Goal: Task Accomplishment & Management: Manage account settings

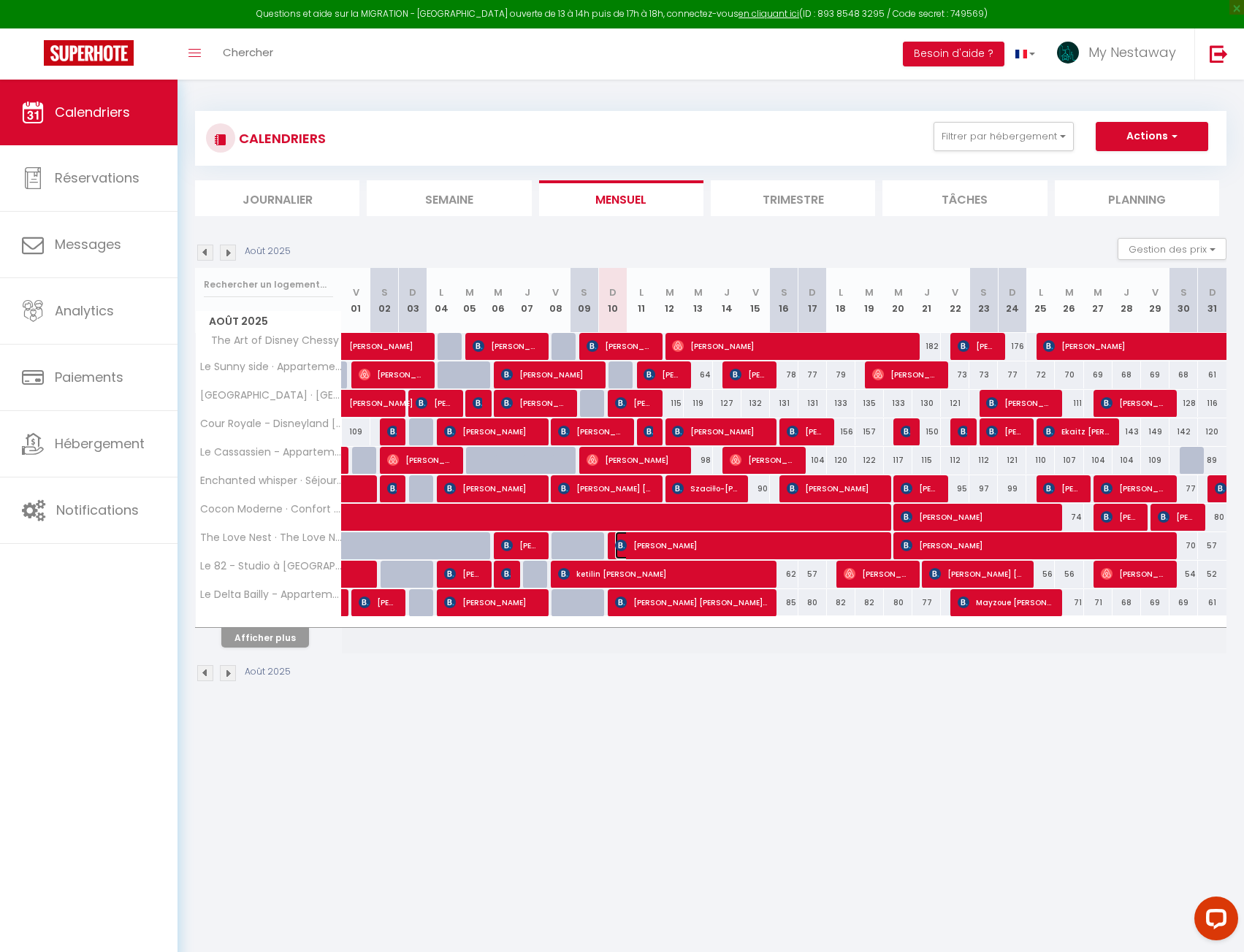
click at [672, 542] on span "[PERSON_NAME]" at bounding box center [748, 545] width 266 height 28
select select "OK"
select select "KO"
select select "0"
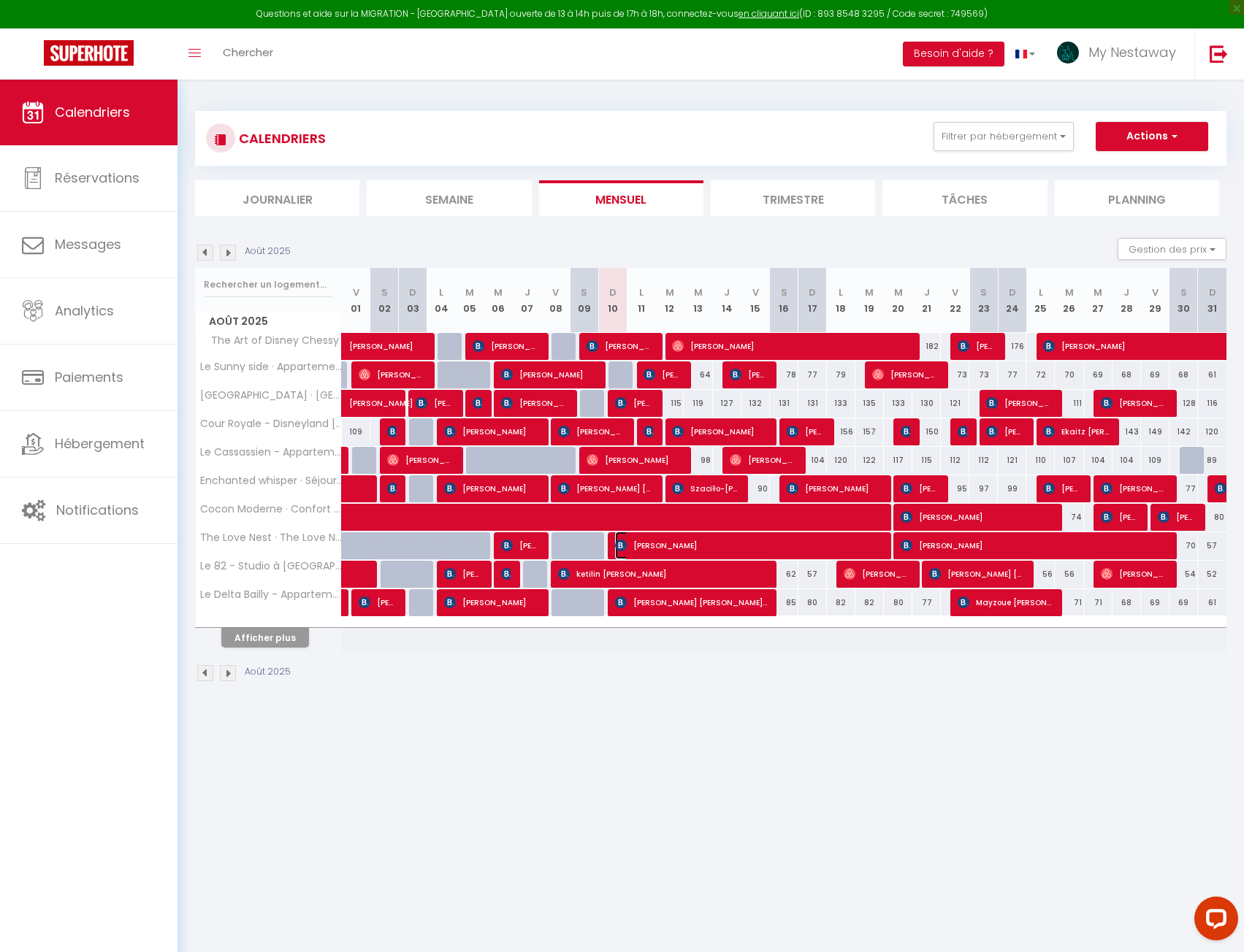
select select "1"
select select
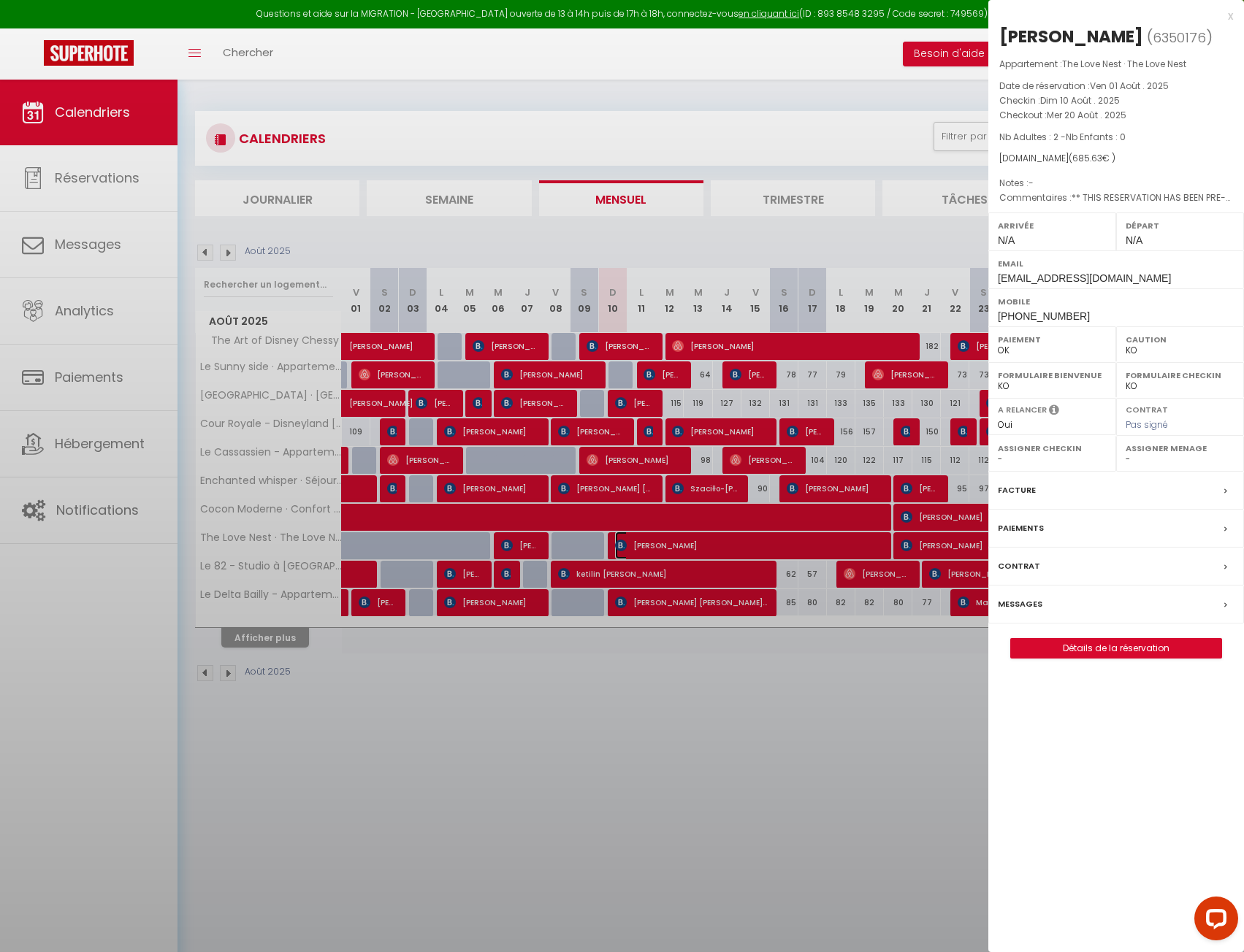
select select "19390"
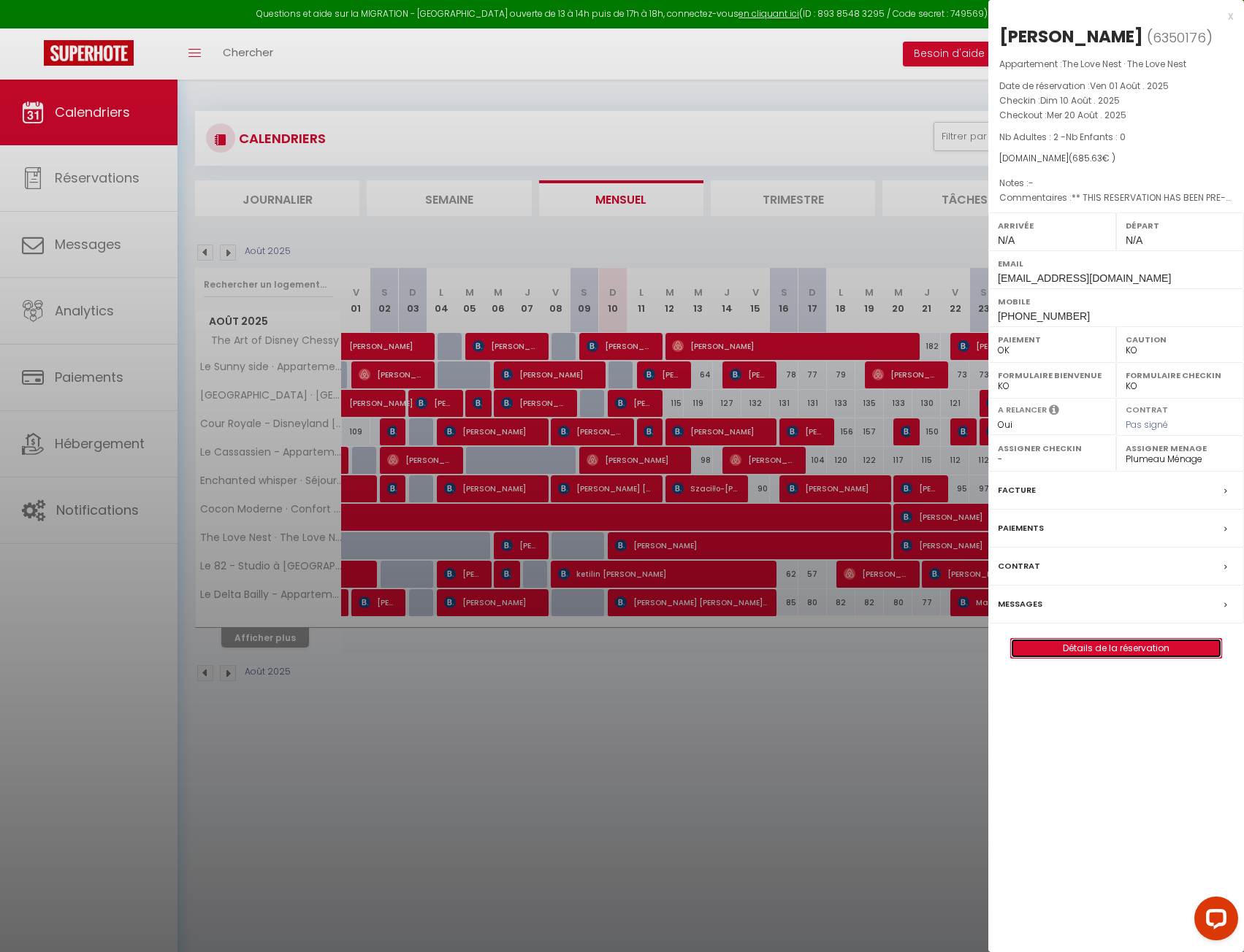
click at [1137, 657] on link "Détails de la réservation" at bounding box center [1115, 648] width 211 height 19
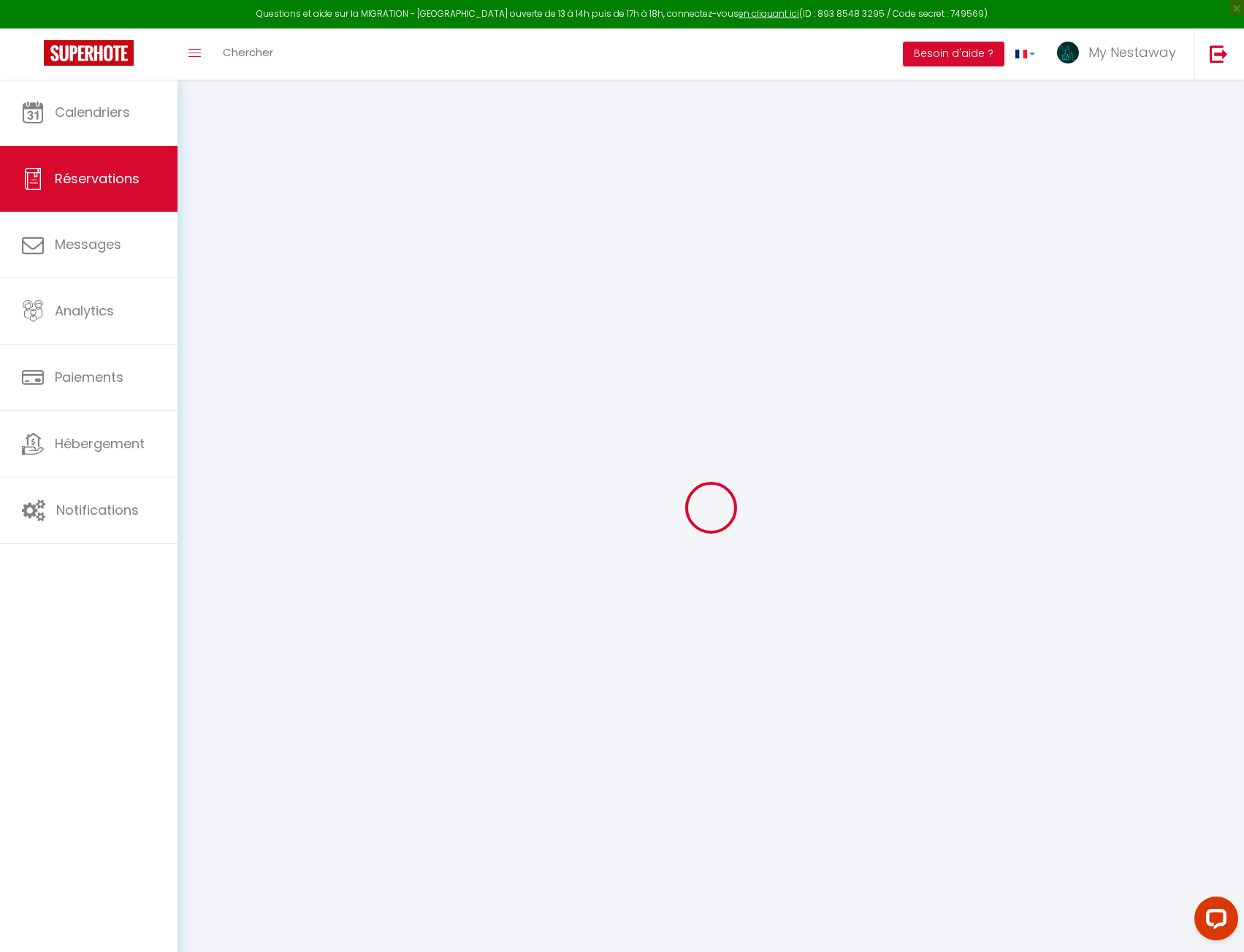
type input "[PERSON_NAME]"
type input "TOMBE MOULOMBO"
type input "[EMAIL_ADDRESS][DOMAIN_NAME]"
type input "[PHONE_NUMBER]"
type input "69700"
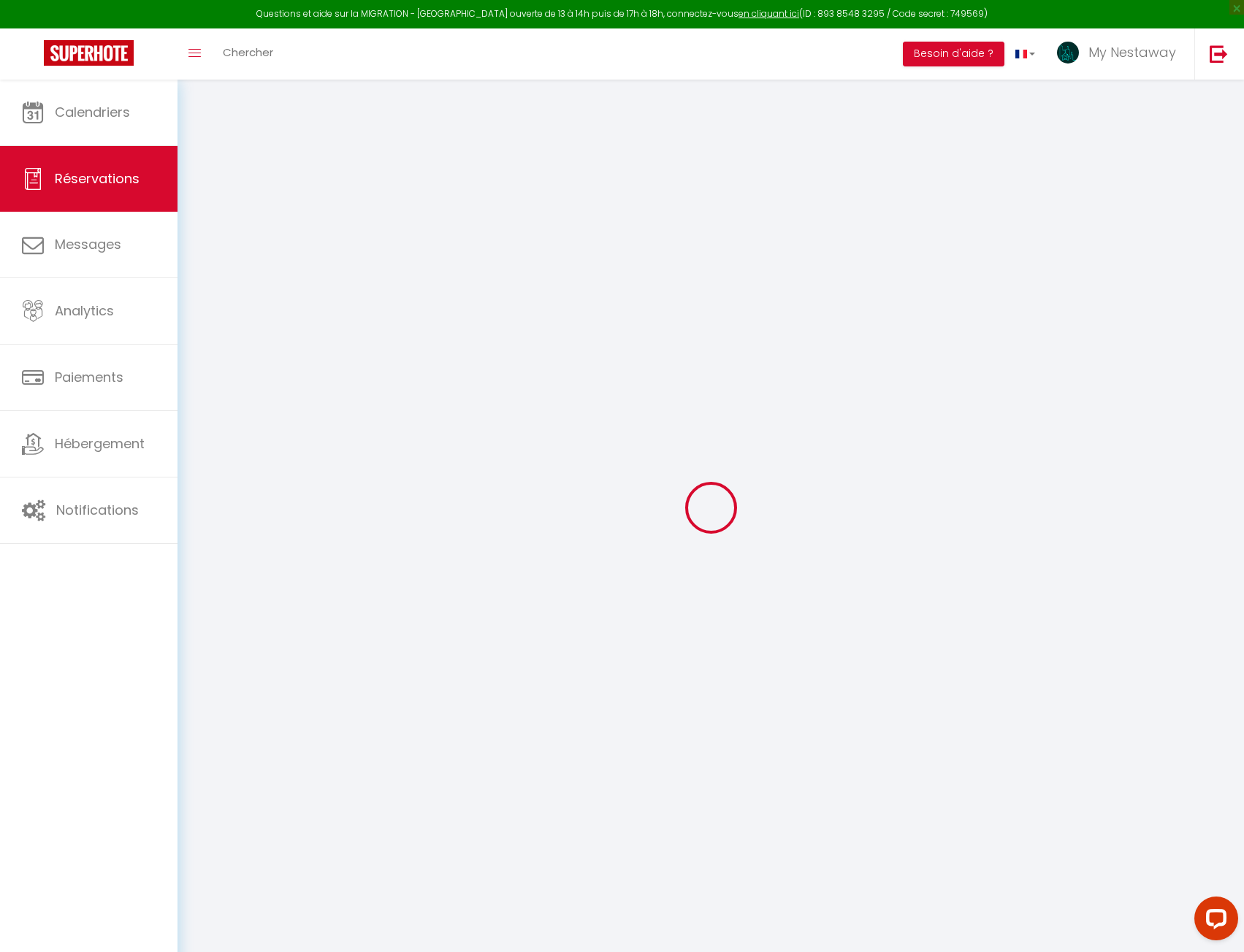
type input "[STREET_ADDRESS][PERSON_NAME]"
type input "Givors"
select select "FR"
type input "113.46"
type input "9.6"
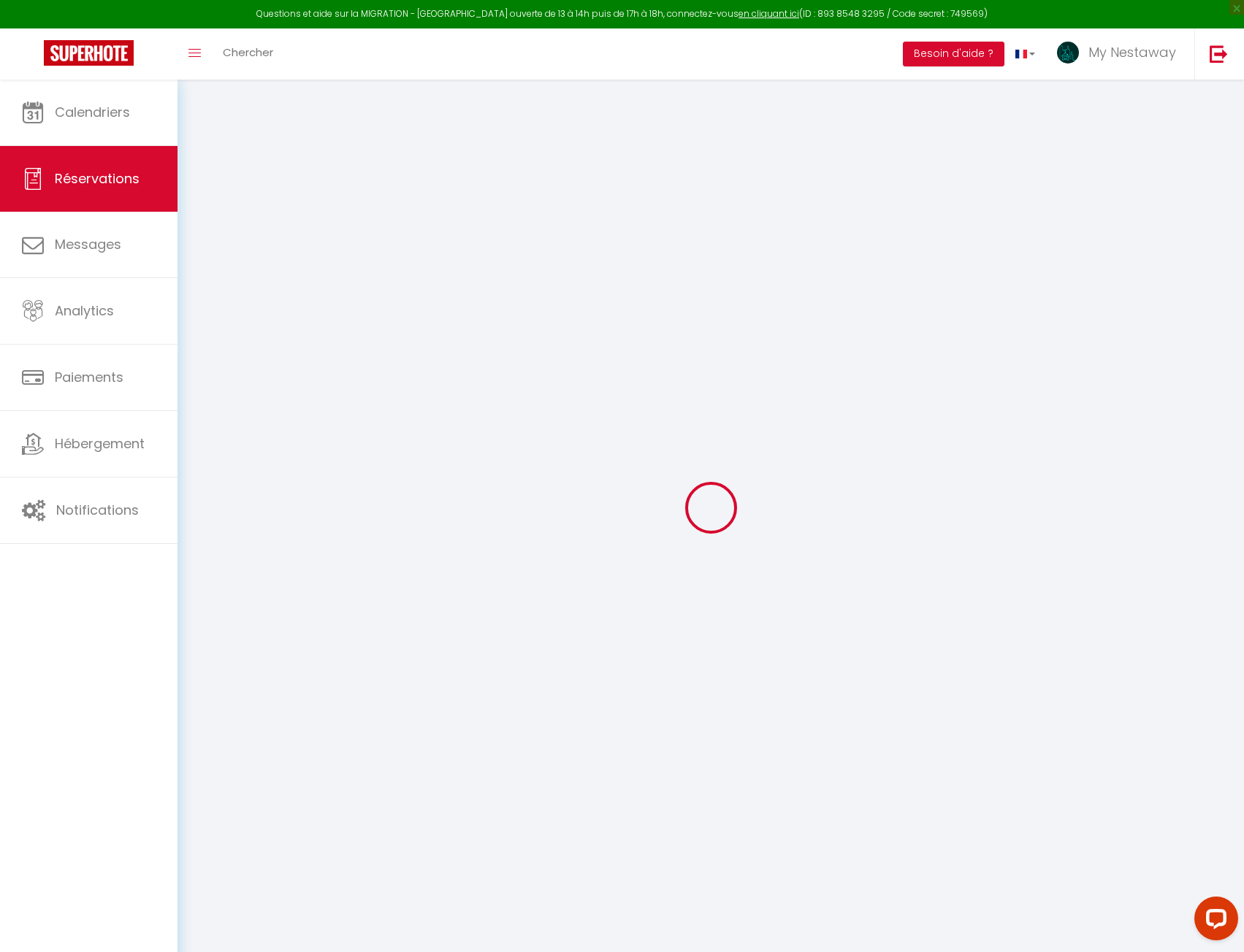
select select "73108"
select select "1"
select select
type input "2"
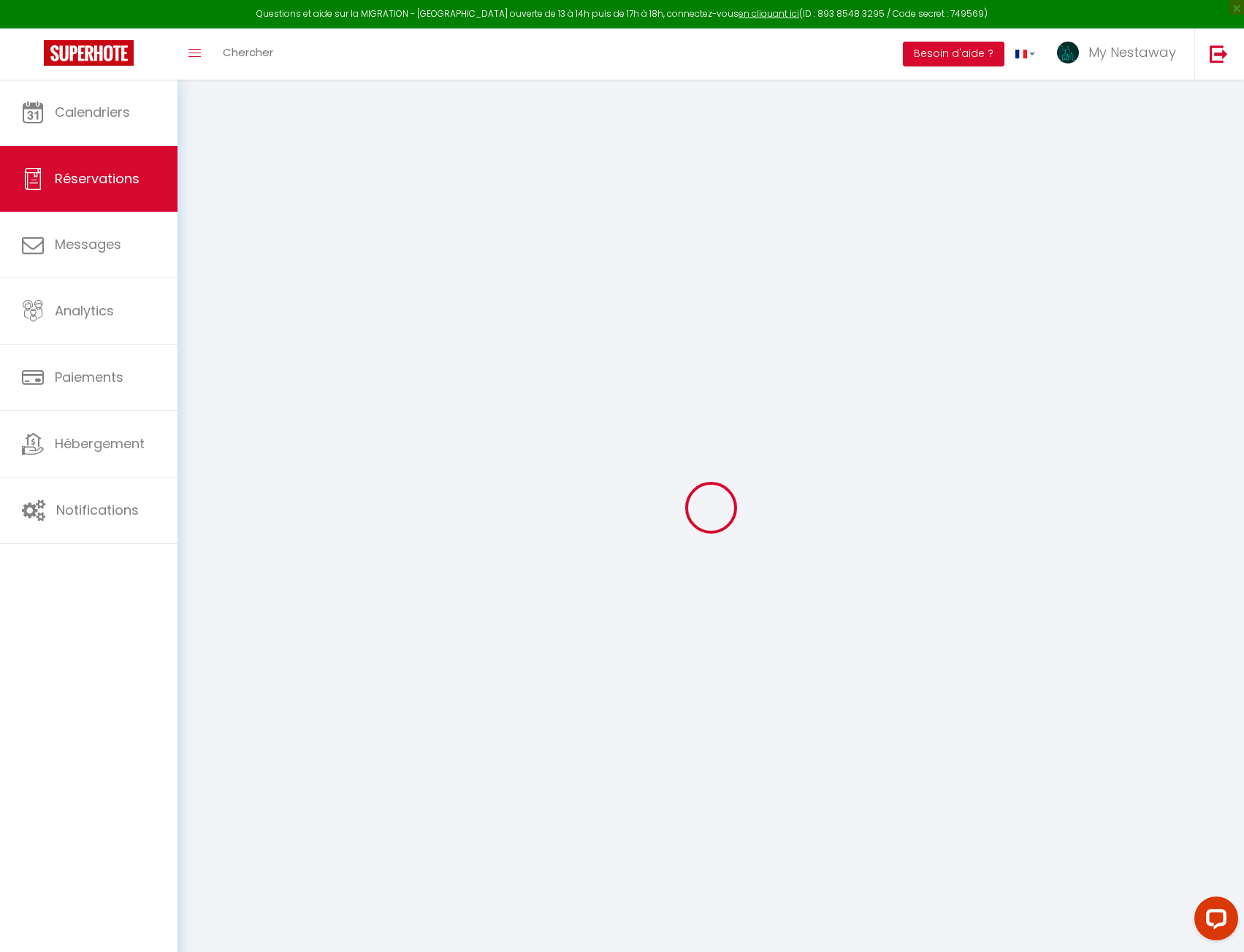
select select "12"
select select
type input "617.39"
checkbox input "false"
type input "0"
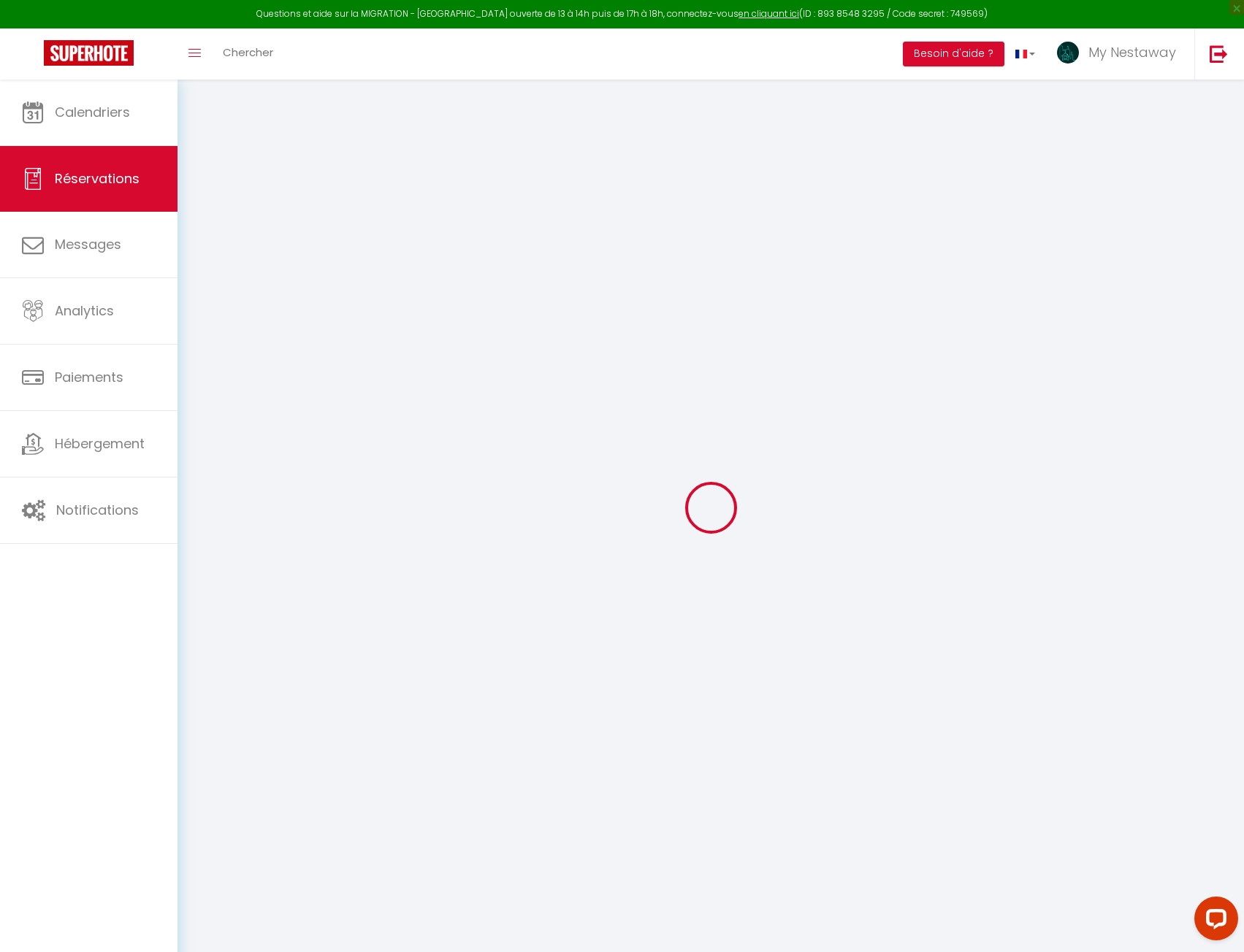
select select "2"
type input "0"
select select
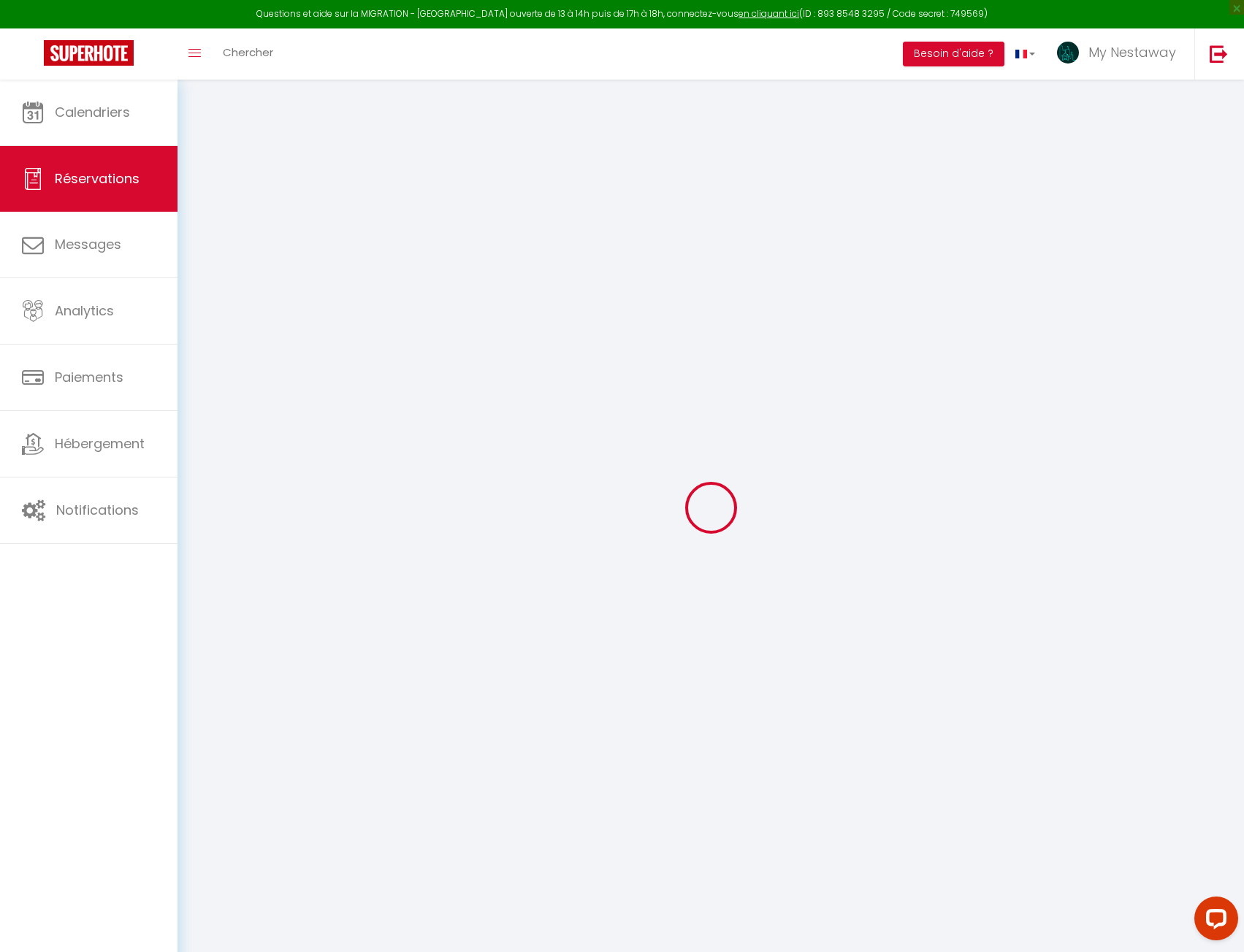
select select
select select "14"
checkbox input "false"
select select
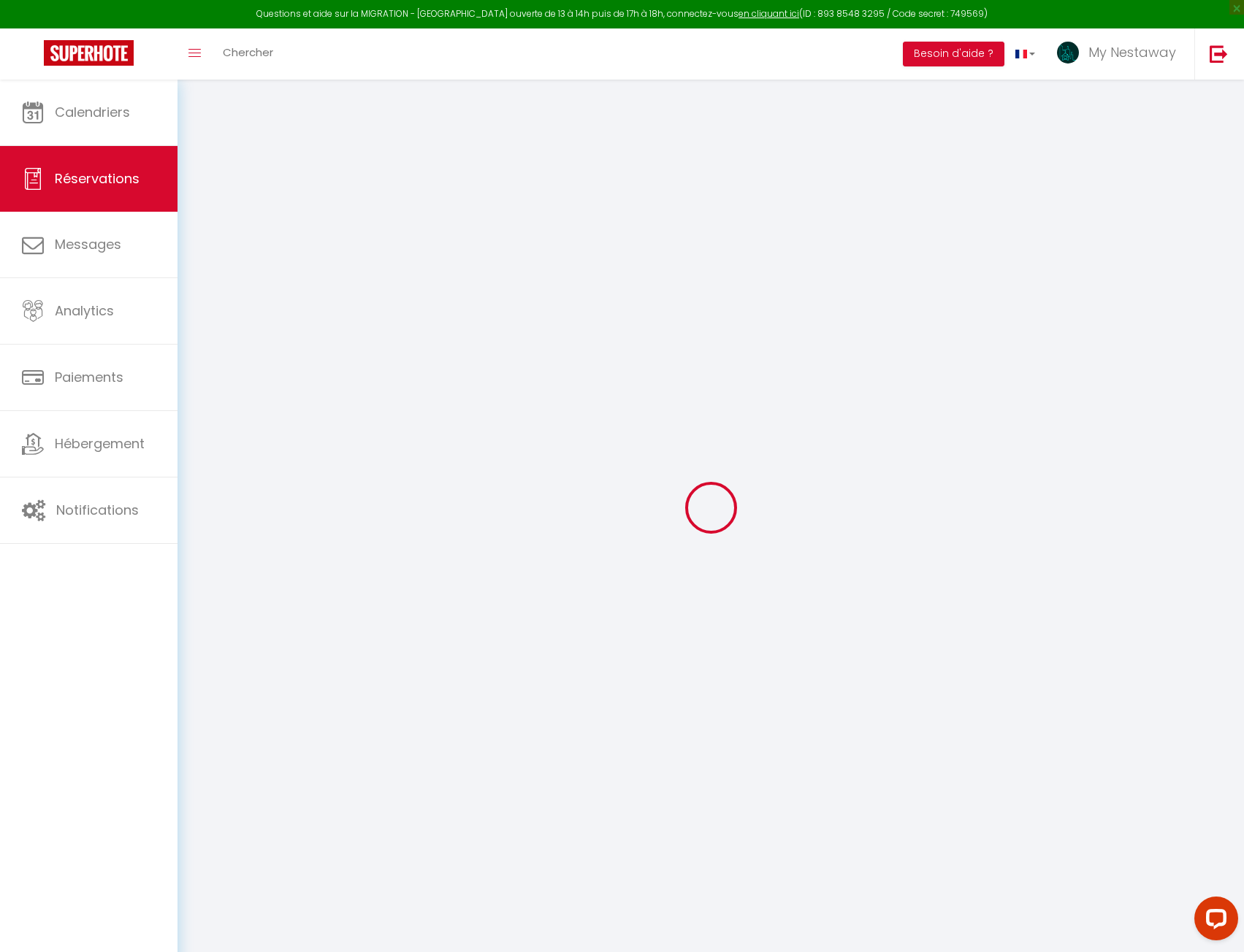
checkbox input "false"
select select
checkbox input "false"
type textarea "** THIS RESERVATION HAS BEEN PRE-PAID ** BOOKING NOTE : Payment charge is EUR 9…"
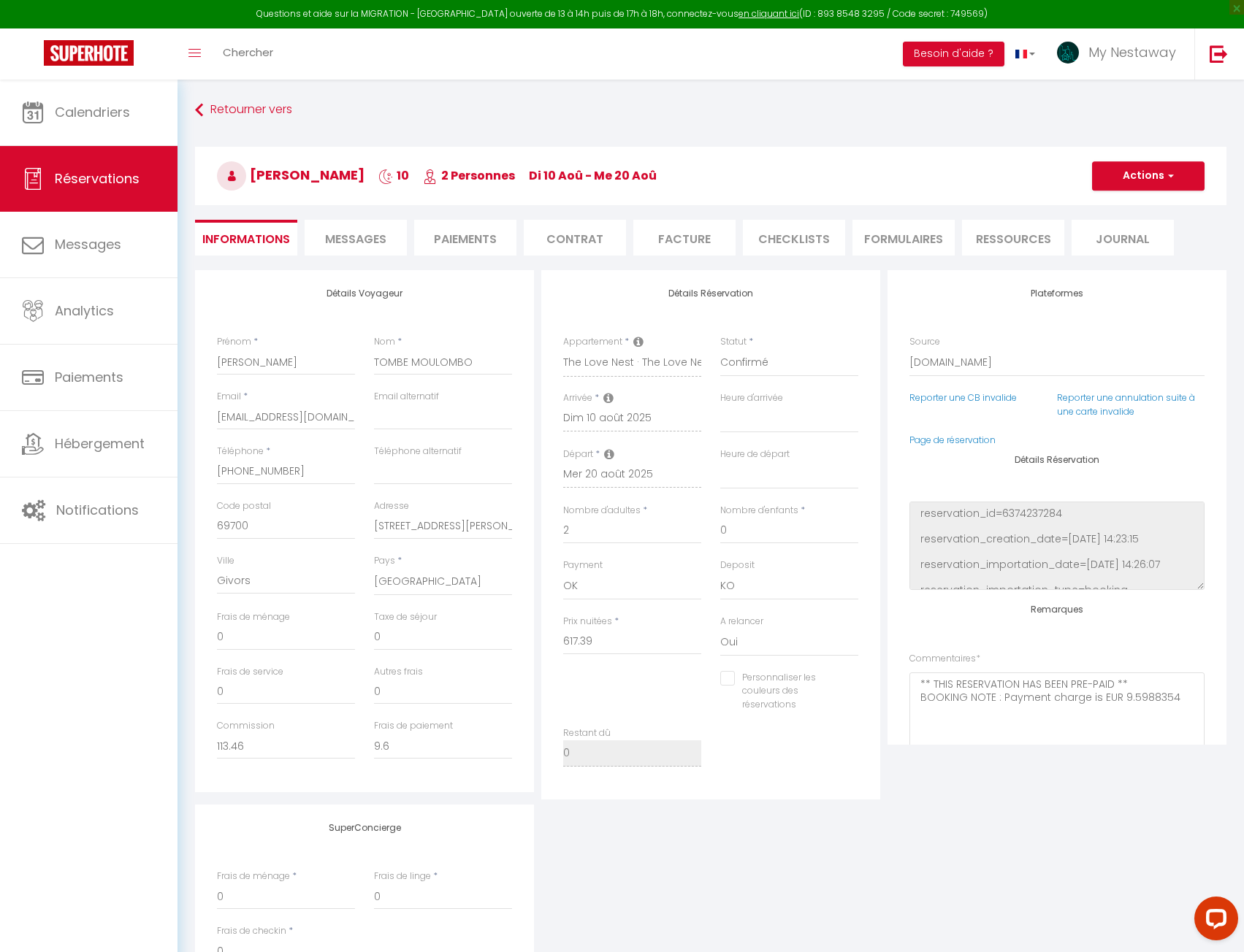
type input "50"
type input "18.24"
select select
checkbox input "false"
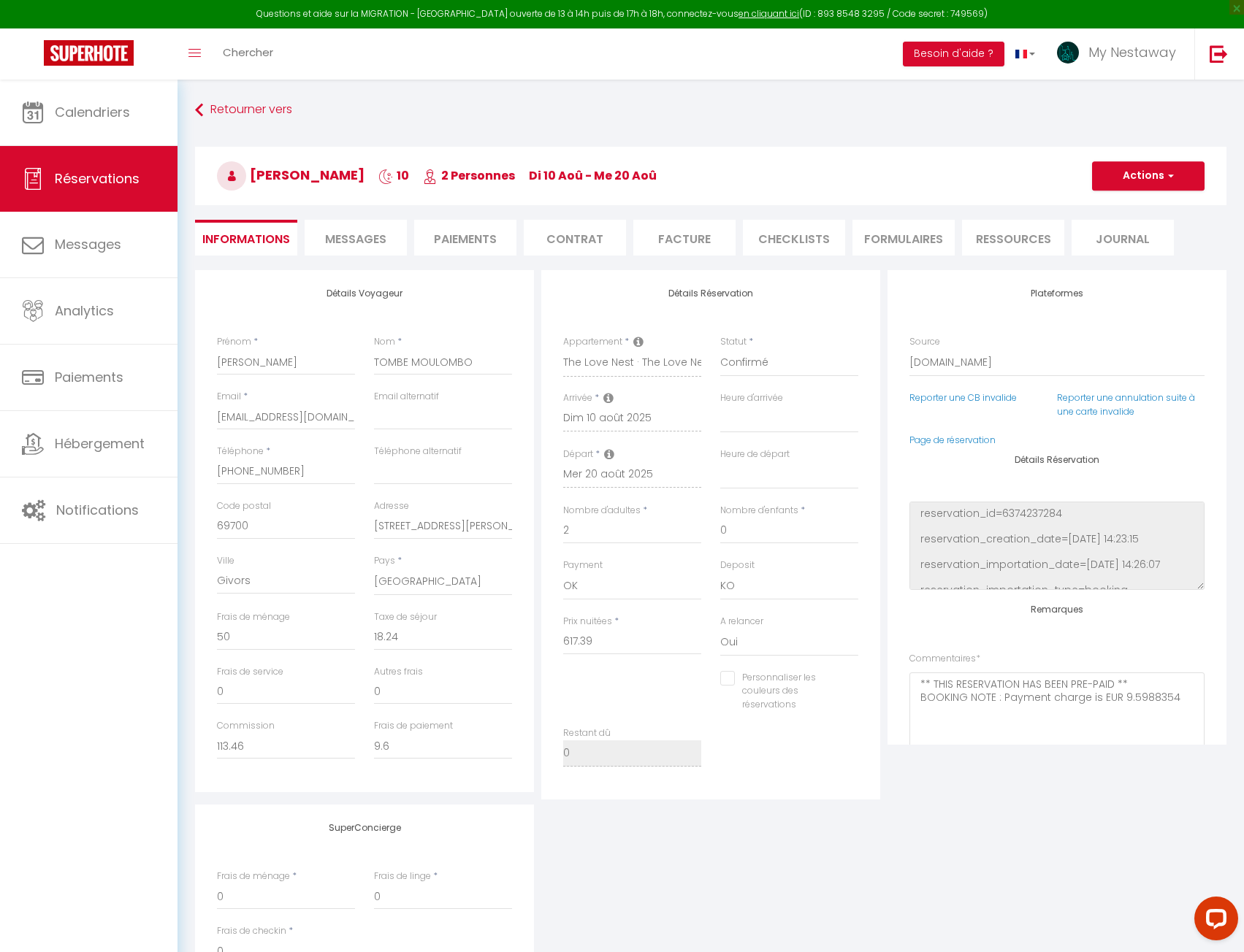
select select
click at [334, 225] on li "Messages" at bounding box center [355, 237] width 102 height 36
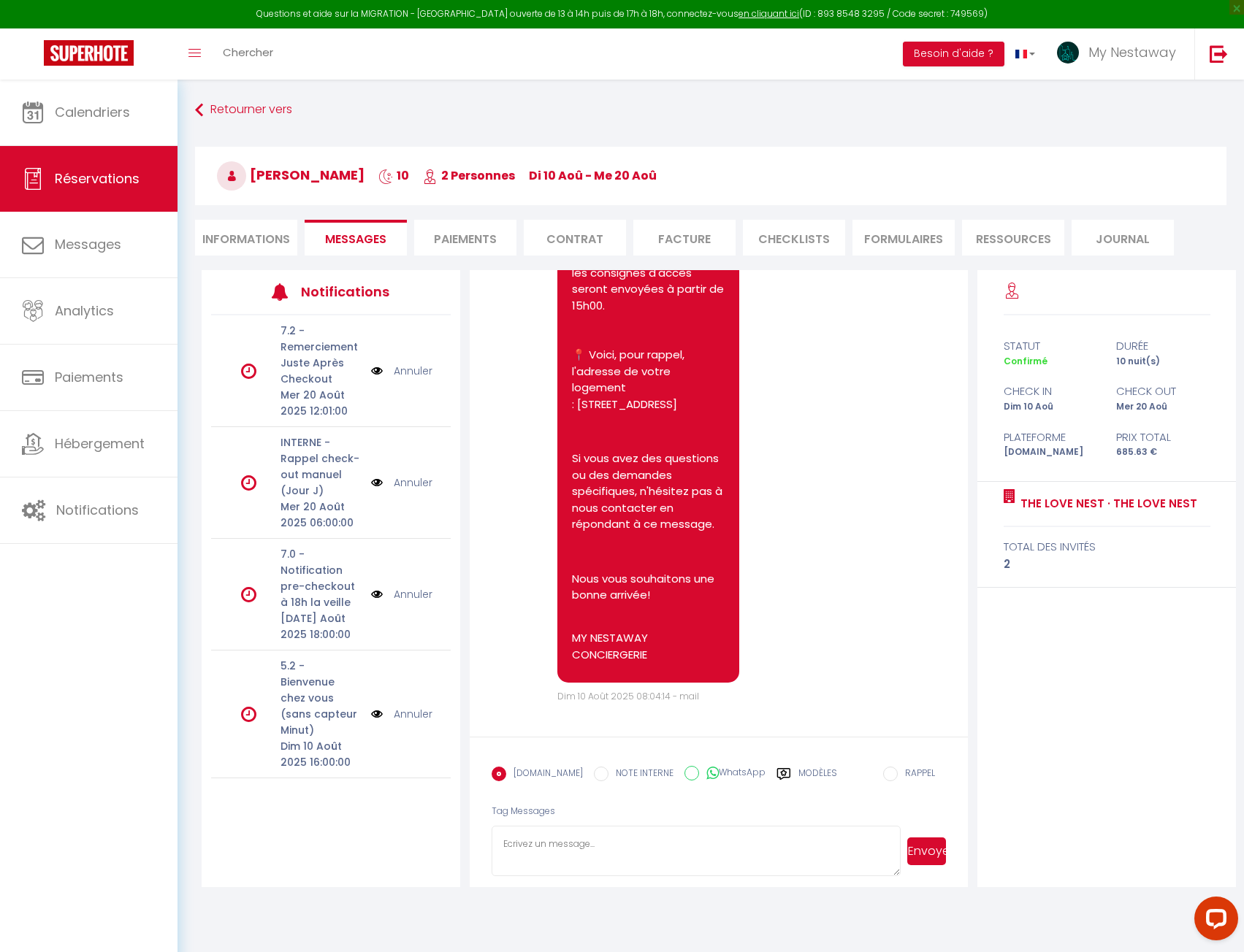
scroll to position [5352, 0]
click at [660, 831] on textarea at bounding box center [696, 851] width 409 height 51
type textarea "Bonjour, vous arrivez à quelle heure?"
click at [931, 854] on button "Envoyer" at bounding box center [926, 851] width 39 height 28
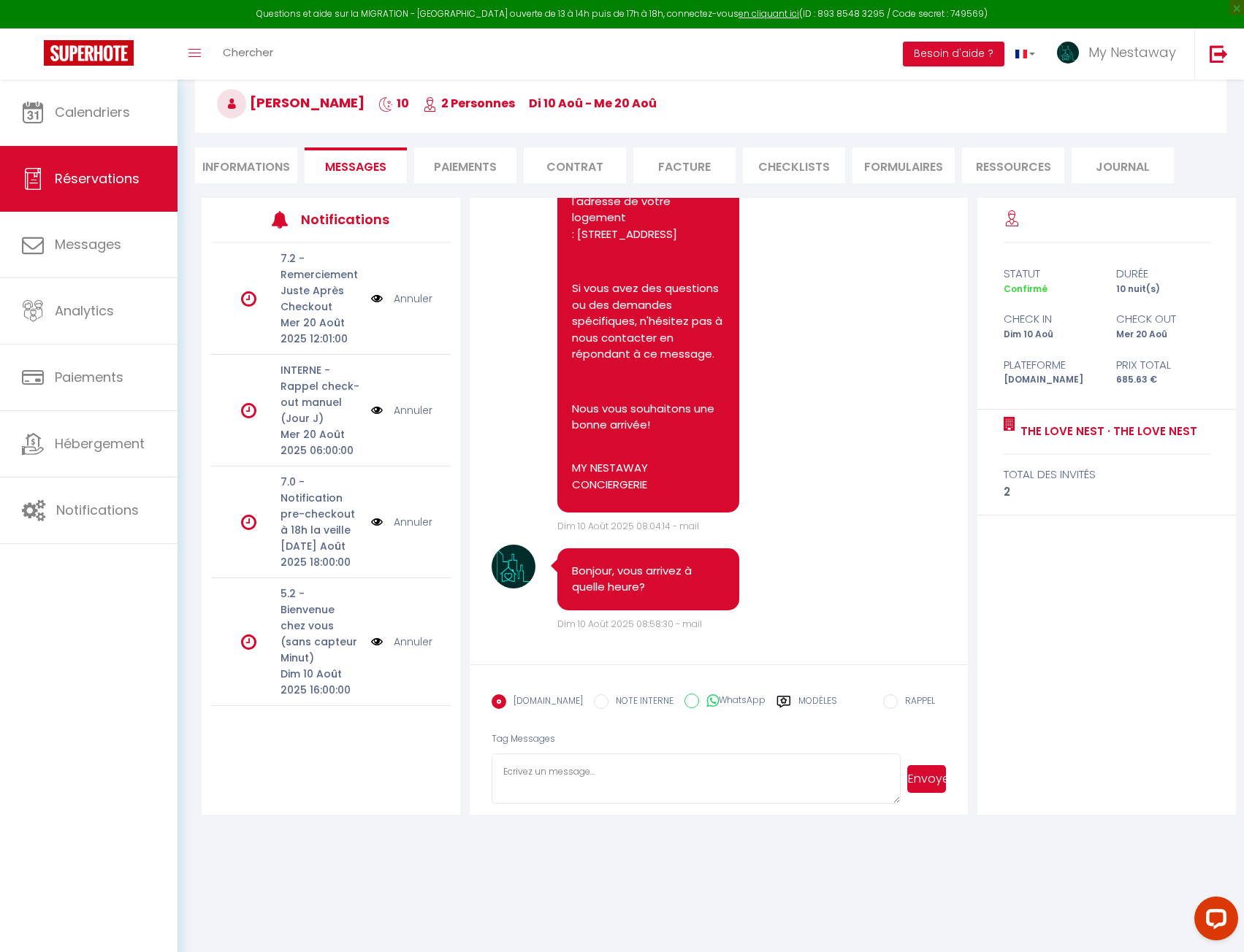
scroll to position [73, 0]
